Goal: Navigation & Orientation: Find specific page/section

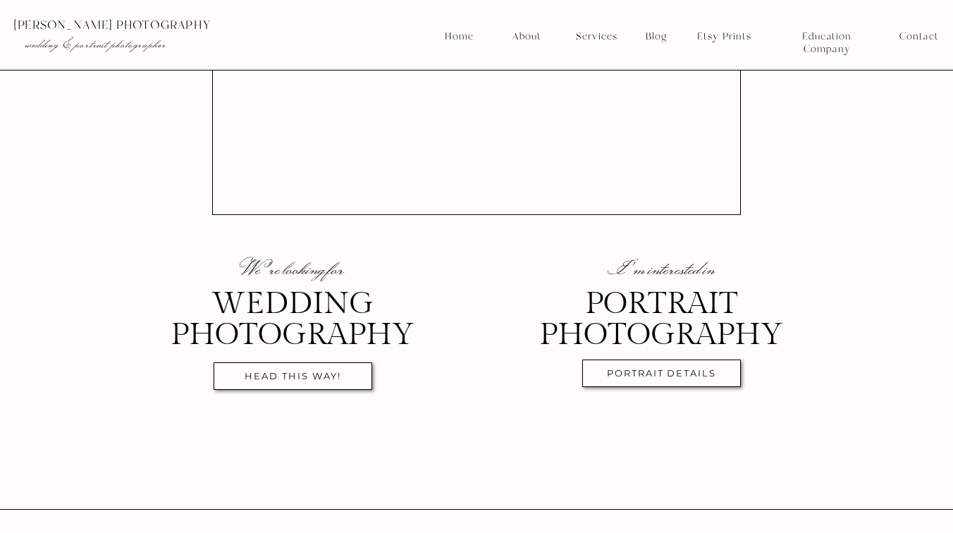
scroll to position [408, 0]
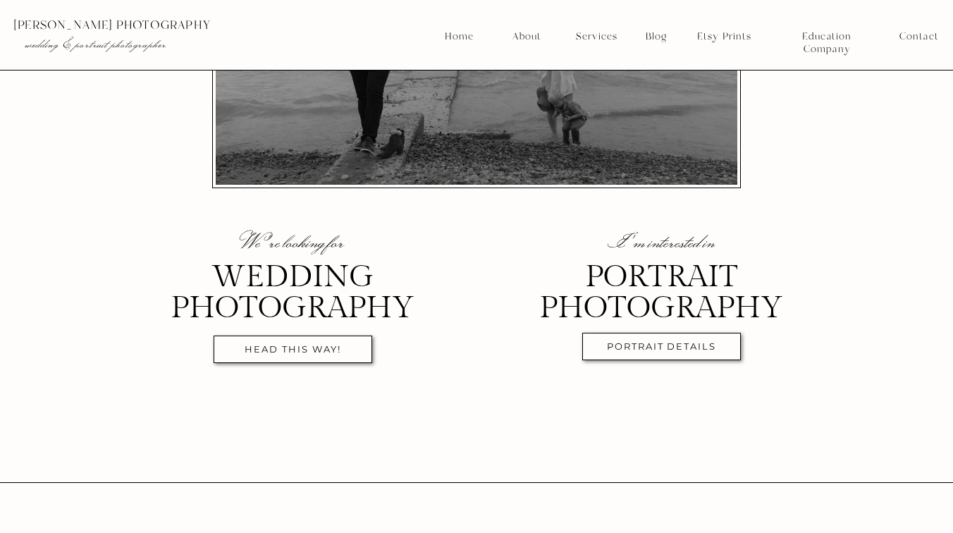
click at [350, 350] on nav "head this way!" at bounding box center [293, 352] width 145 height 16
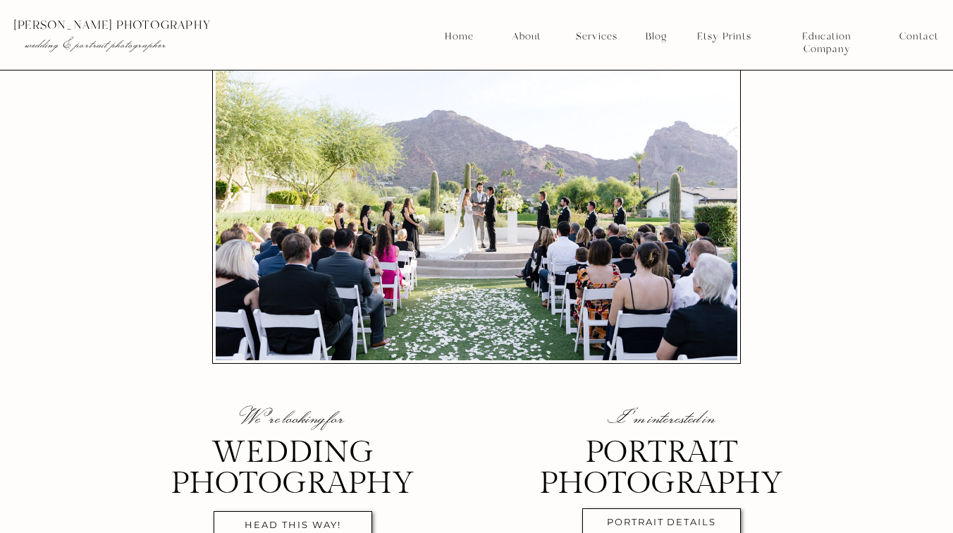
scroll to position [0, 0]
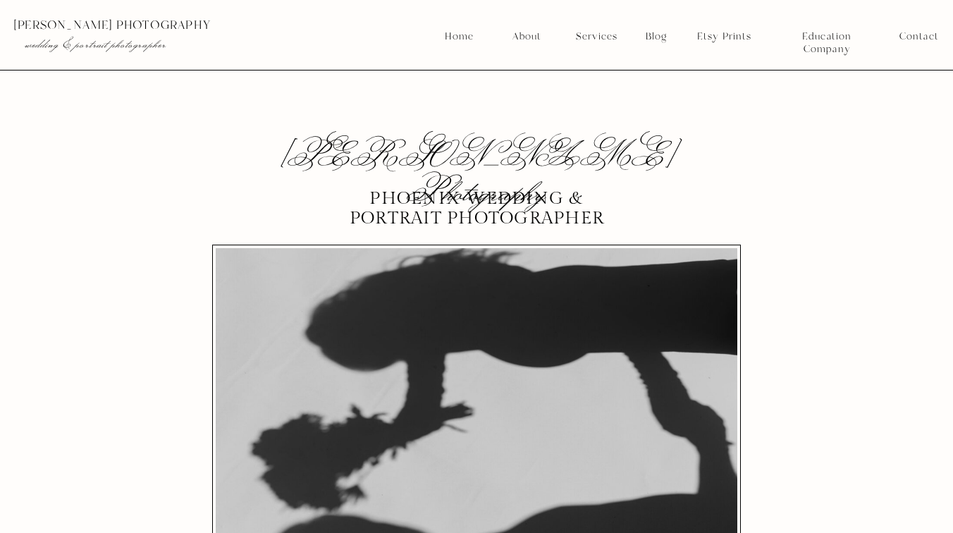
click at [513, 36] on nav "About" at bounding box center [526, 36] width 36 height 13
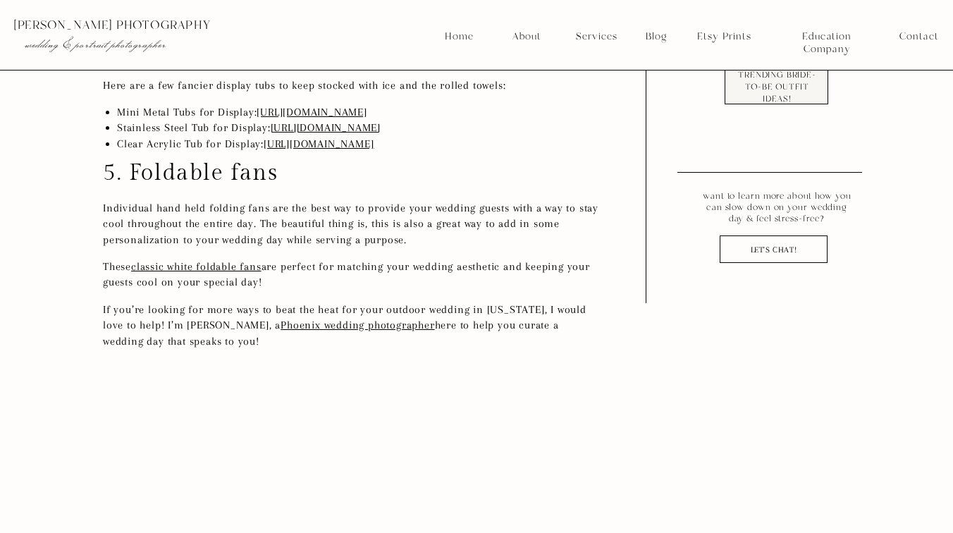
scroll to position [1446, 0]
